Goal: Task Accomplishment & Management: Use online tool/utility

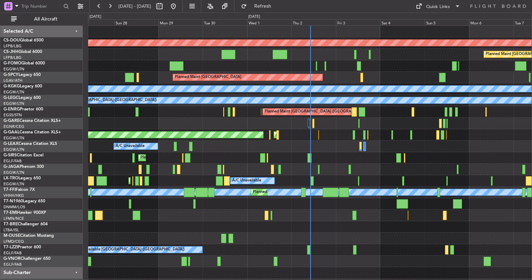
click at [257, 167] on div "Planned Maint London ([GEOGRAPHIC_DATA]) Planned Maint [GEOGRAPHIC_DATA] ([GEOG…" at bounding box center [309, 164] width 443 height 276
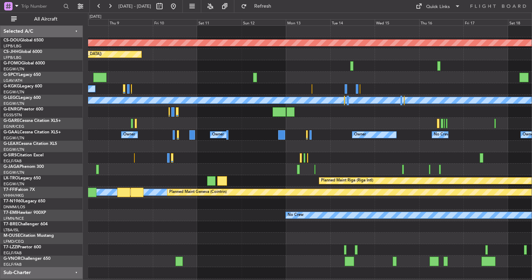
click at [202, 161] on div at bounding box center [309, 157] width 443 height 11
click at [110, 8] on button at bounding box center [109, 6] width 11 height 11
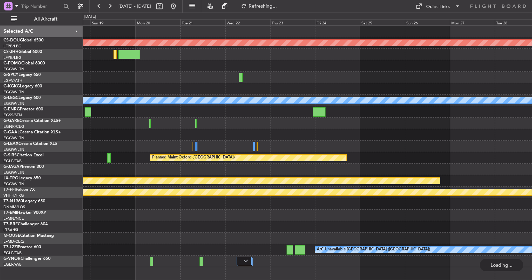
click at [275, 112] on div "Planned Maint London ([GEOGRAPHIC_DATA]) A/C Unavailable [GEOGRAPHIC_DATA] ([GE…" at bounding box center [307, 146] width 448 height 241
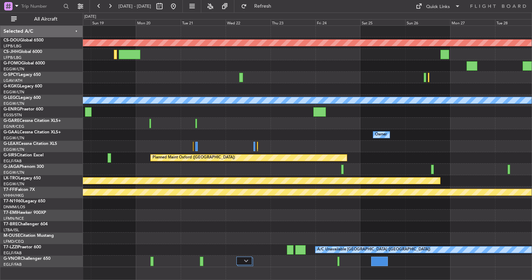
click at [151, 259] on div at bounding box center [151, 260] width 3 height 9
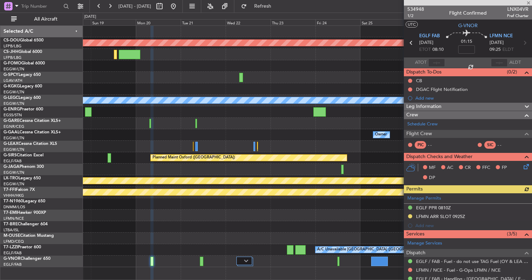
scroll to position [80, 0]
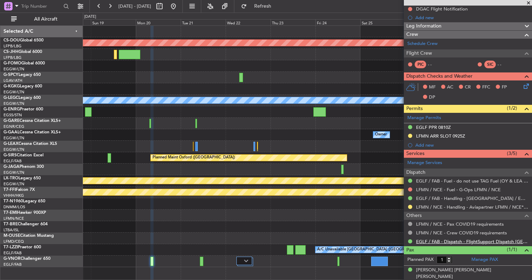
click at [431, 243] on link "EGLF / FAB - Dispatch - FlightSupport Dispatch [GEOGRAPHIC_DATA]" at bounding box center [472, 241] width 112 height 6
click at [432, 238] on link "EGLF / FAB - Dispatch - FlightSupport Dispatch [GEOGRAPHIC_DATA]" at bounding box center [472, 241] width 112 height 6
click at [276, 6] on span "Refresh" at bounding box center [262, 6] width 29 height 5
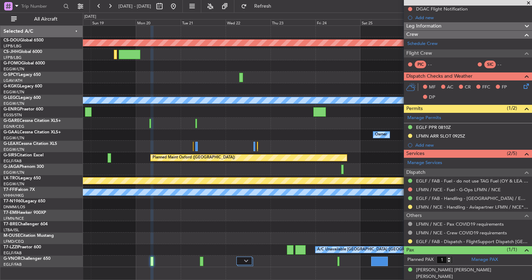
click at [195, 103] on div "Planned Maint London ([GEOGRAPHIC_DATA]) A/C Unavailable [GEOGRAPHIC_DATA] ([GE…" at bounding box center [307, 146] width 448 height 241
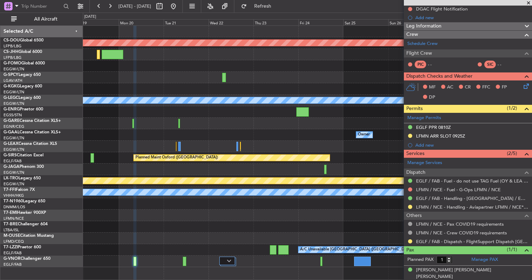
click at [183, 225] on div "Planned Maint London ([GEOGRAPHIC_DATA]) A/C Unavailable [GEOGRAPHIC_DATA] ([GE…" at bounding box center [307, 146] width 448 height 241
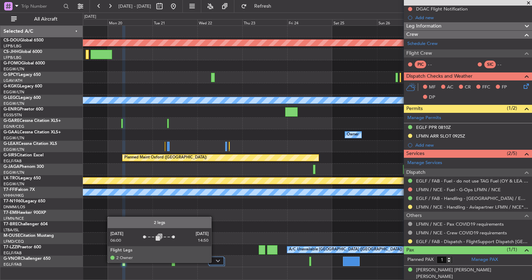
click at [214, 260] on div at bounding box center [216, 260] width 16 height 8
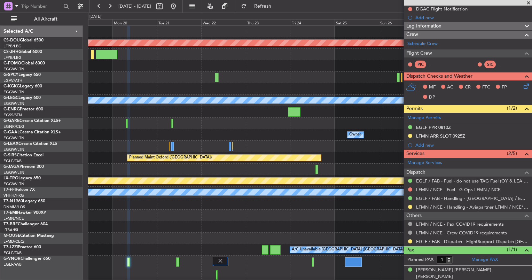
click at [267, 230] on div at bounding box center [309, 226] width 443 height 11
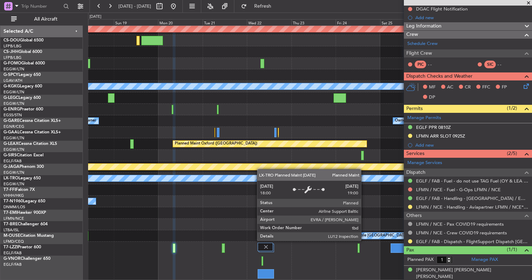
scroll to position [14, 0]
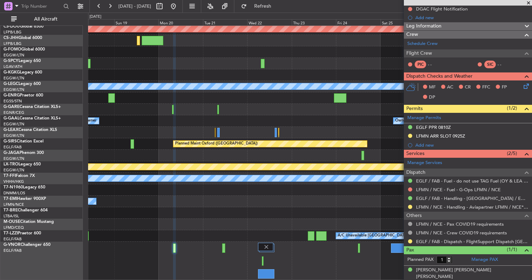
click at [454, 132] on fb-app "[DATE] - [DATE] Refresh Quick Links All Aircraft Planned Maint [GEOGRAPHIC_DATA…" at bounding box center [266, 142] width 532 height 275
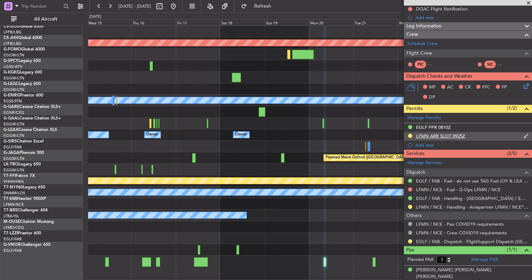
scroll to position [0, 0]
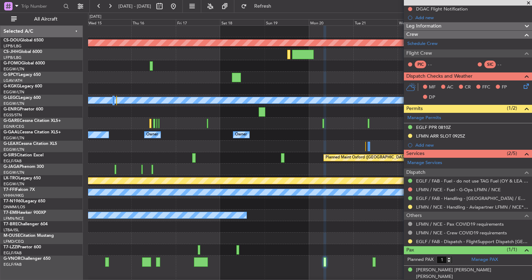
click at [391, 132] on div "Owner No Crew Owner Owner Owner" at bounding box center [309, 134] width 443 height 11
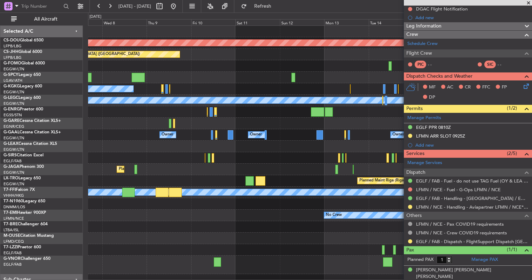
click at [367, 166] on div "Planned Maint London ([GEOGRAPHIC_DATA]) Planned Maint [GEOGRAPHIC_DATA] ([GEOG…" at bounding box center [309, 161] width 443 height 271
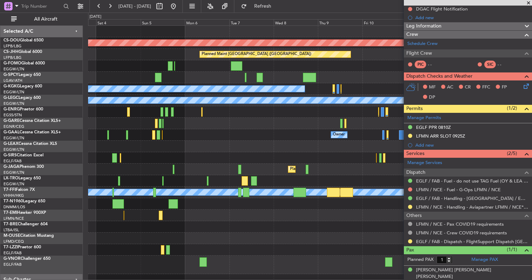
click at [322, 224] on div at bounding box center [309, 226] width 443 height 11
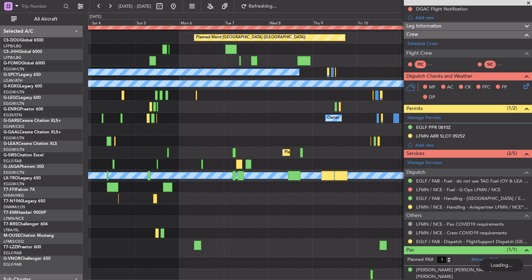
click at [319, 164] on div "Planned Maint London ([GEOGRAPHIC_DATA]) Planned Maint [GEOGRAPHIC_DATA] ([GEOG…" at bounding box center [309, 144] width 443 height 271
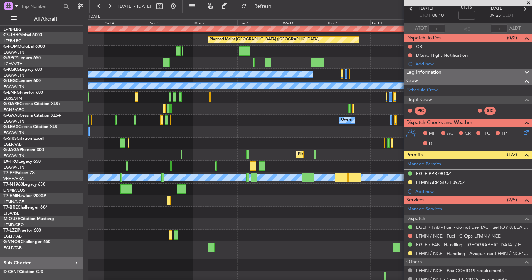
scroll to position [15, 0]
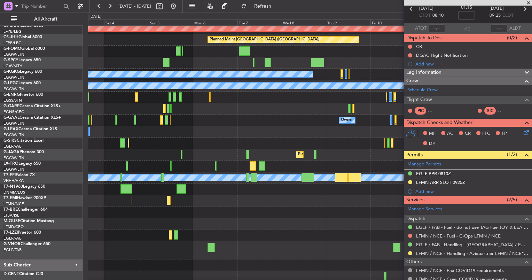
click at [278, 196] on div "No Crew" at bounding box center [309, 200] width 443 height 11
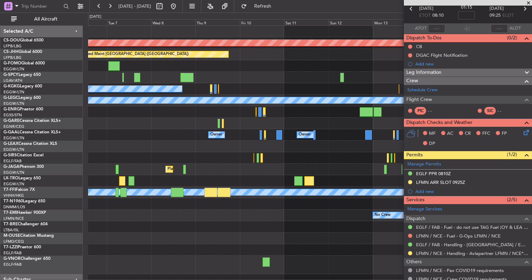
click at [249, 202] on div at bounding box center [309, 203] width 443 height 11
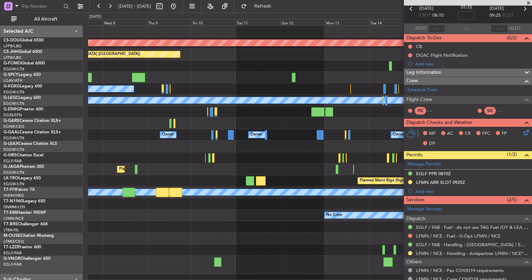
click at [207, 168] on div "Planned Maint London ([GEOGRAPHIC_DATA]) Planned Maint [GEOGRAPHIC_DATA] ([GEOG…" at bounding box center [309, 161] width 443 height 271
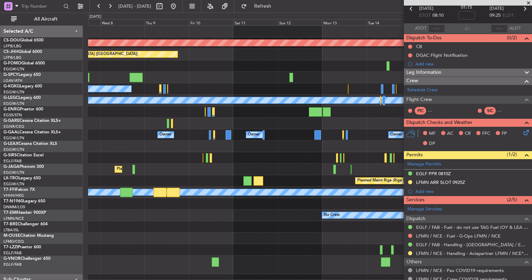
click at [250, 176] on div "Planned Maint London ([GEOGRAPHIC_DATA]) Planned Maint [GEOGRAPHIC_DATA] ([GEOG…" at bounding box center [309, 161] width 443 height 271
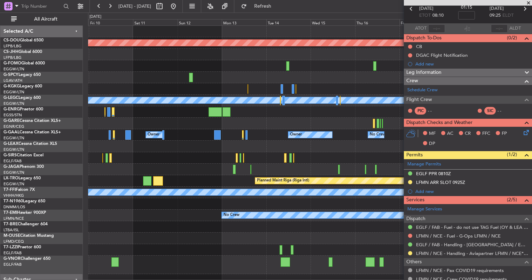
click at [352, 154] on div "Planned Maint Oxford ([GEOGRAPHIC_DATA])" at bounding box center [309, 157] width 443 height 11
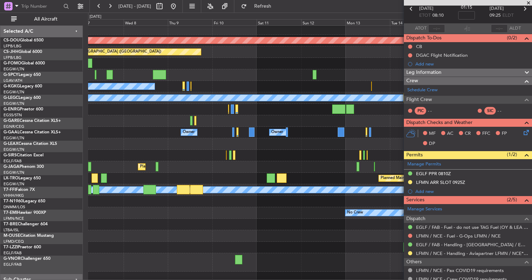
scroll to position [2, 0]
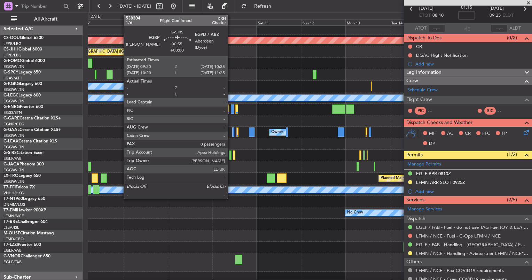
click at [230, 154] on div at bounding box center [230, 154] width 2 height 9
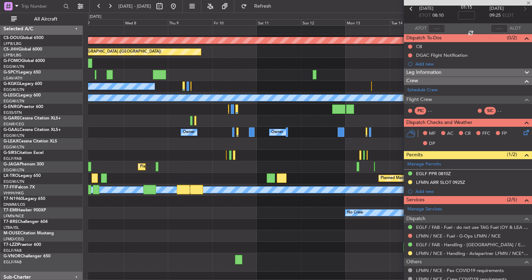
type input "0"
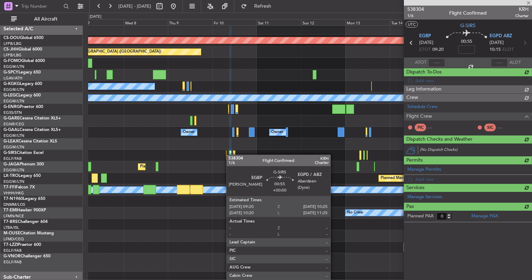
scroll to position [0, 0]
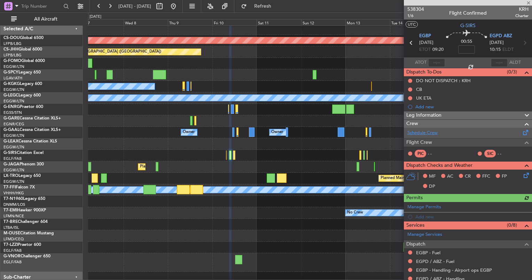
click at [431, 134] on link "Schedule Crew" at bounding box center [422, 132] width 30 height 7
